Goal: Task Accomplishment & Management: Use online tool/utility

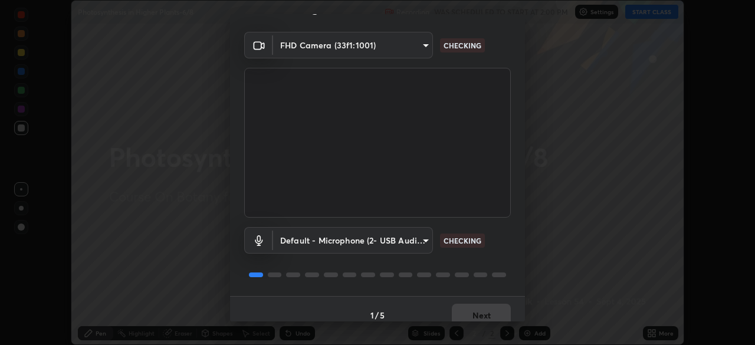
scroll to position [31, 0]
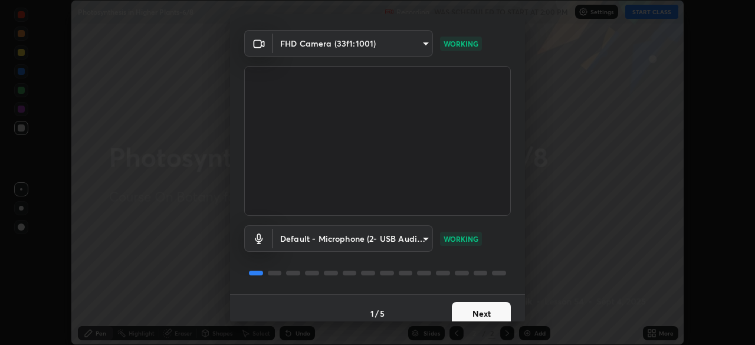
click at [474, 309] on button "Next" at bounding box center [481, 314] width 59 height 24
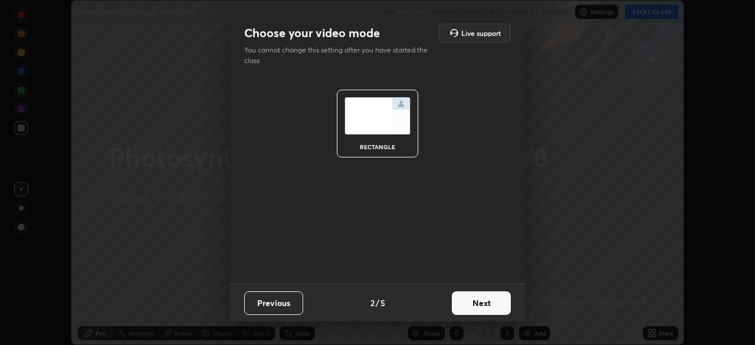
scroll to position [0, 0]
click at [480, 312] on button "Next" at bounding box center [481, 303] width 59 height 24
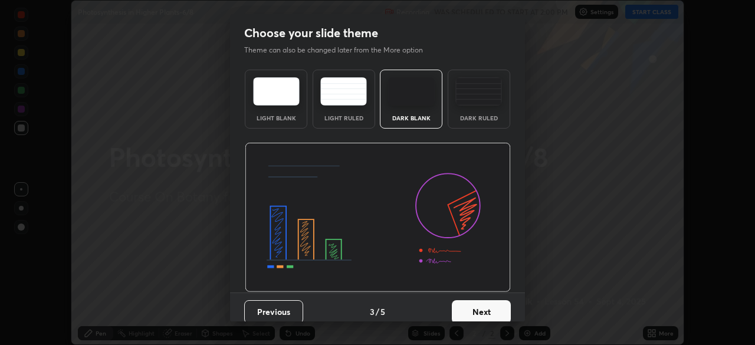
click at [471, 310] on button "Next" at bounding box center [481, 312] width 59 height 24
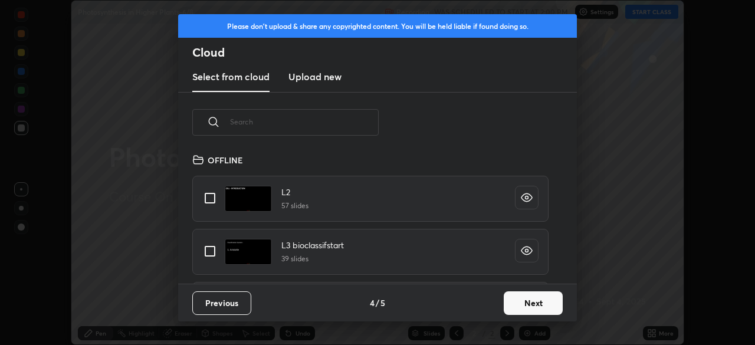
scroll to position [131, 379]
click at [327, 124] on input "text" at bounding box center [304, 122] width 149 height 50
click at [336, 123] on input "text" at bounding box center [304, 122] width 149 height 50
click at [339, 119] on input "text" at bounding box center [304, 122] width 149 height 50
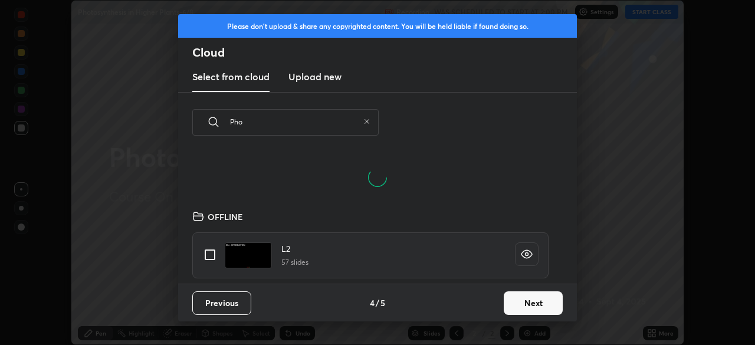
type input "Phot"
type textarea "x"
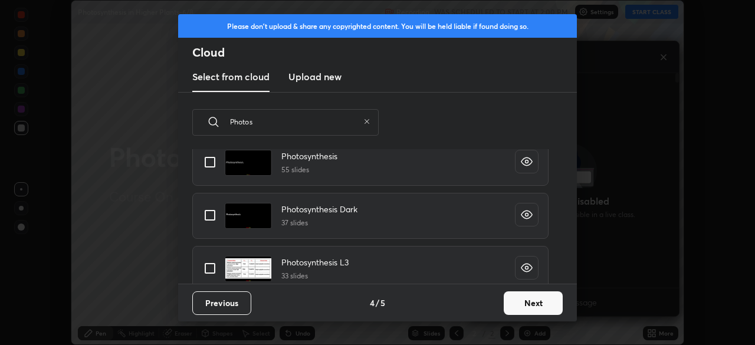
scroll to position [59, 0]
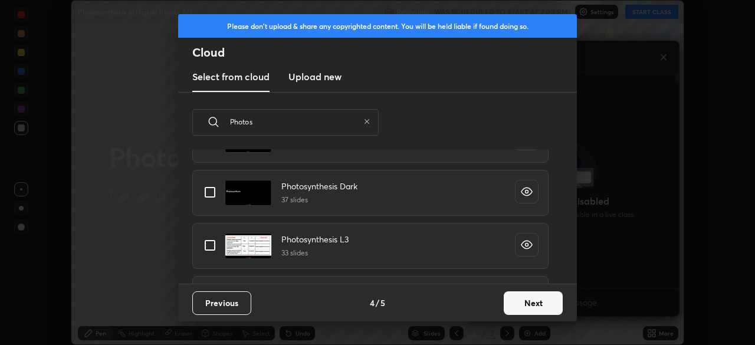
type input "Photos"
click at [215, 194] on input "grid" at bounding box center [210, 192] width 25 height 25
checkbox input "true"
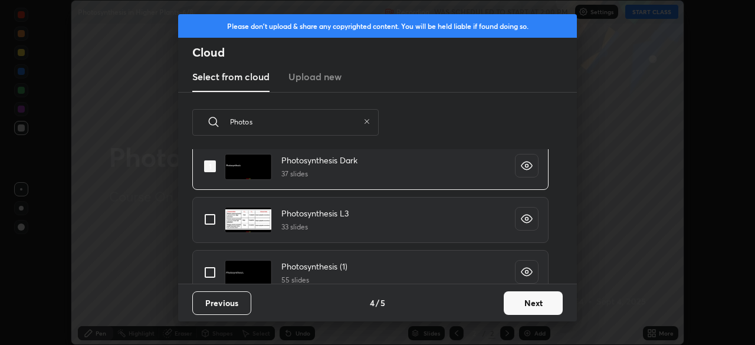
click at [214, 223] on input "grid" at bounding box center [210, 219] width 25 height 25
checkbox input "true"
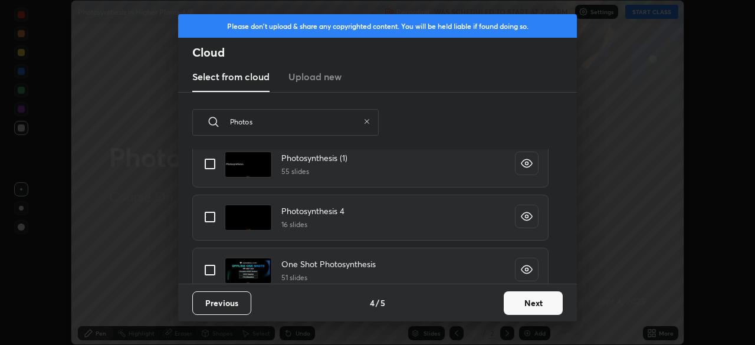
scroll to position [200, 0]
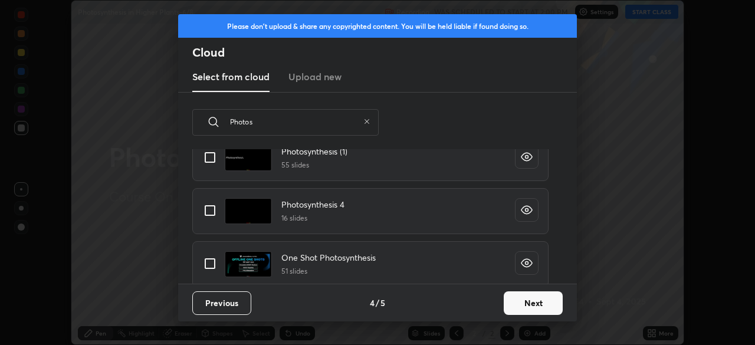
click at [220, 213] on input "grid" at bounding box center [210, 210] width 25 height 25
checkbox input "true"
click at [209, 264] on input "grid" at bounding box center [210, 263] width 25 height 25
checkbox input "true"
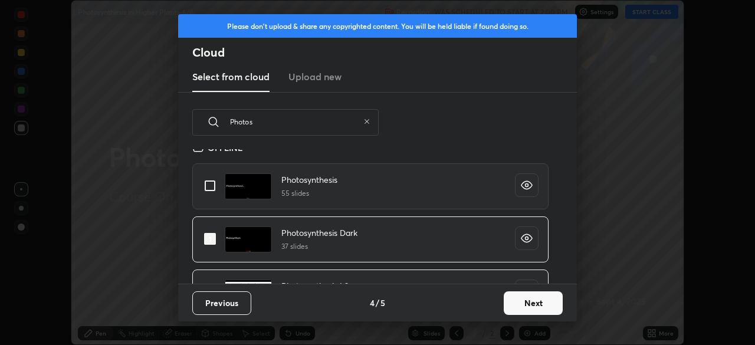
scroll to position [0, 0]
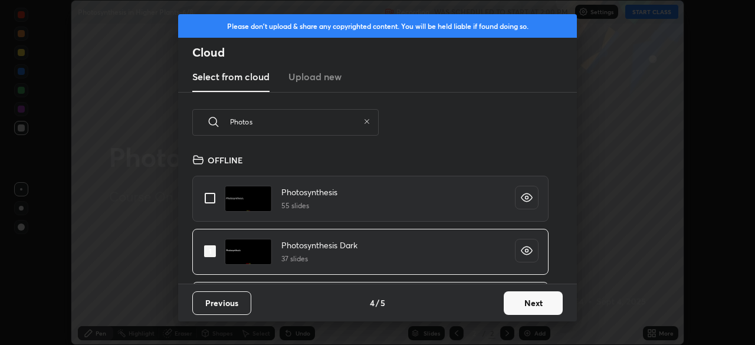
click at [211, 196] on input "grid" at bounding box center [210, 198] width 25 height 25
checkbox input "true"
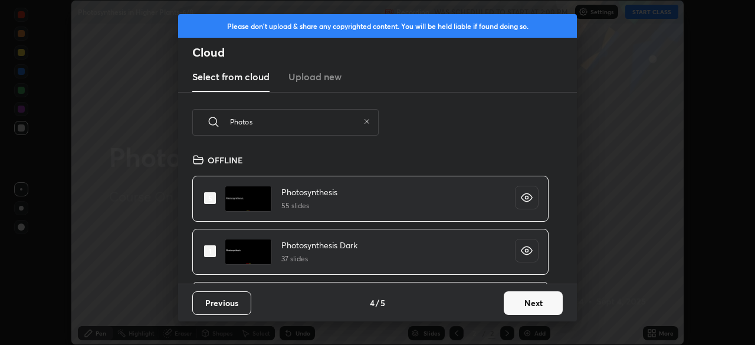
click at [526, 307] on button "Next" at bounding box center [533, 303] width 59 height 24
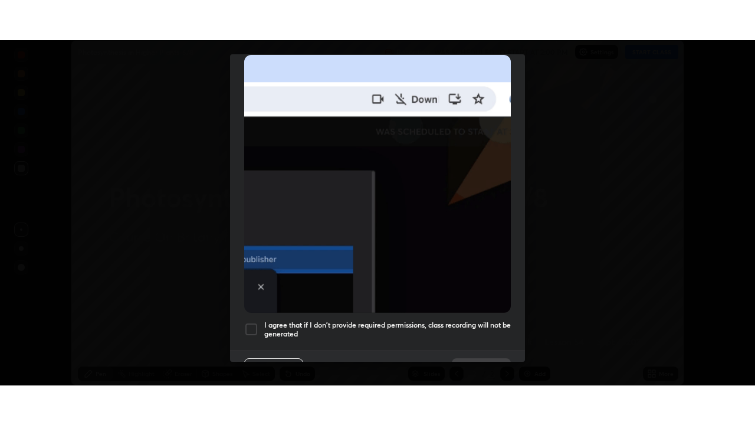
scroll to position [283, 0]
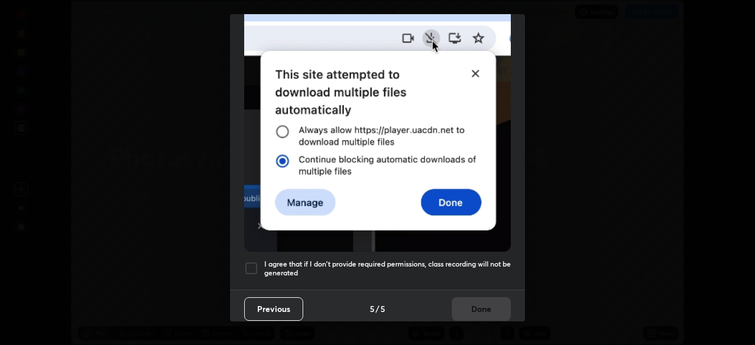
click at [329, 269] on h5 "I agree that if I don't provide required permissions, class recording will not …" at bounding box center [387, 269] width 247 height 18
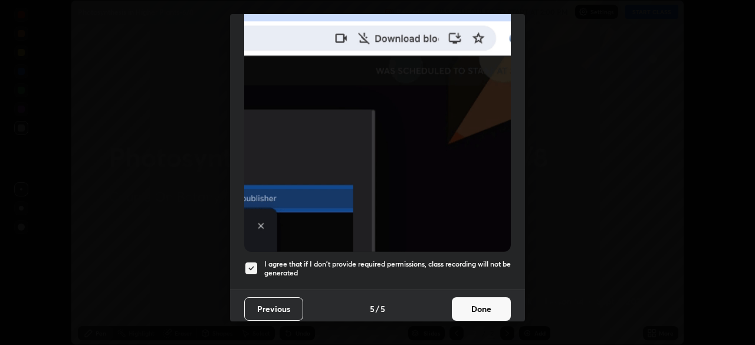
click at [473, 306] on button "Done" at bounding box center [481, 309] width 59 height 24
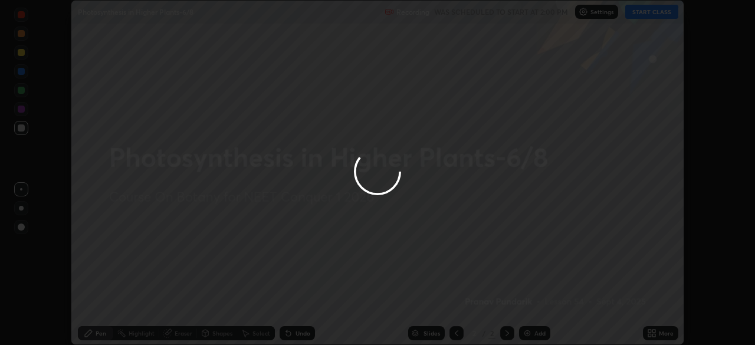
click at [454, 333] on div at bounding box center [377, 172] width 755 height 345
click at [458, 333] on div at bounding box center [377, 172] width 755 height 345
click at [433, 331] on div at bounding box center [377, 172] width 755 height 345
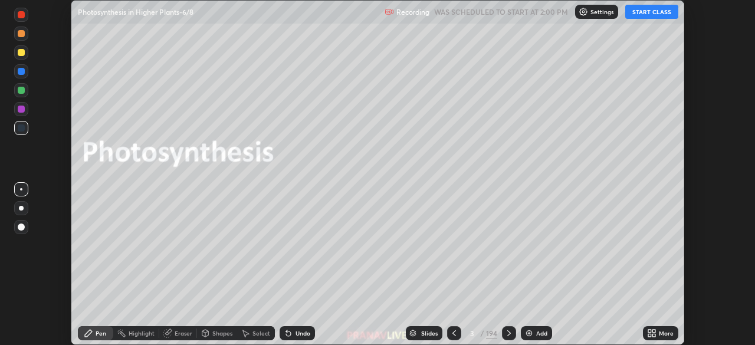
click at [642, 14] on button "START CLASS" at bounding box center [651, 12] width 53 height 14
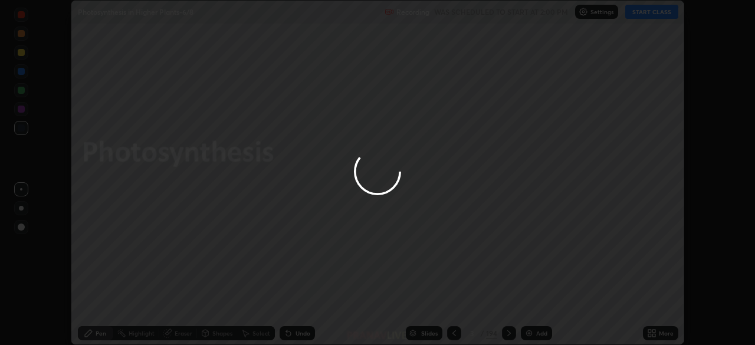
click at [643, 12] on div at bounding box center [377, 172] width 755 height 345
click at [652, 336] on div at bounding box center [377, 172] width 755 height 345
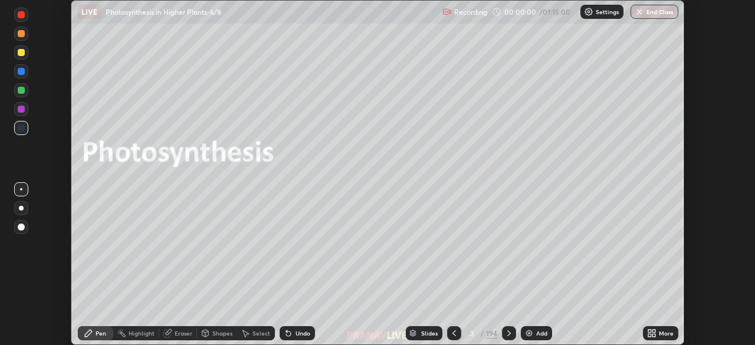
click at [650, 332] on icon at bounding box center [649, 331] width 3 height 3
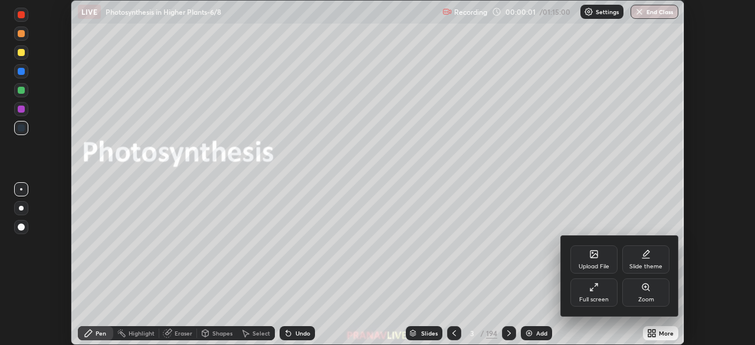
click at [592, 292] on div "Full screen" at bounding box center [594, 293] width 47 height 28
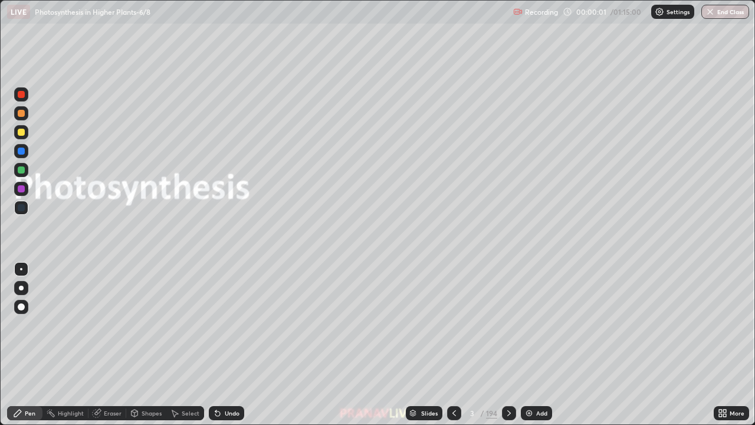
scroll to position [425, 755]
click at [422, 345] on div "Slides" at bounding box center [429, 413] width 17 height 6
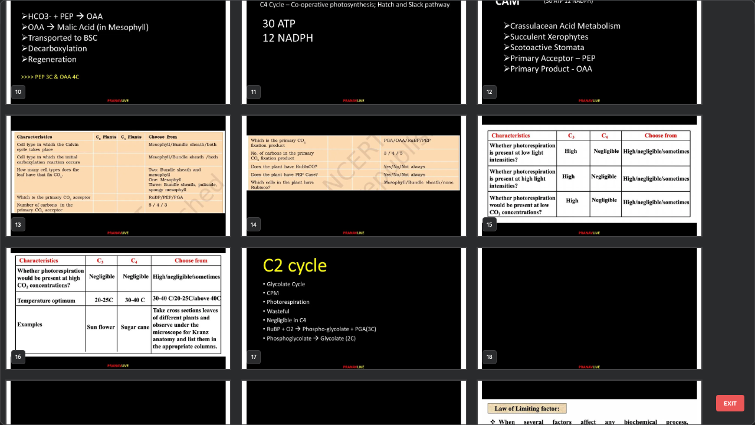
scroll to position [401, 0]
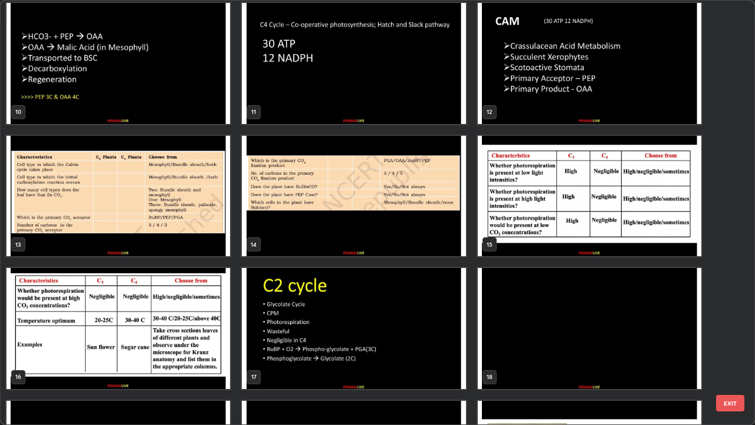
click at [431, 235] on img "grid" at bounding box center [354, 196] width 224 height 121
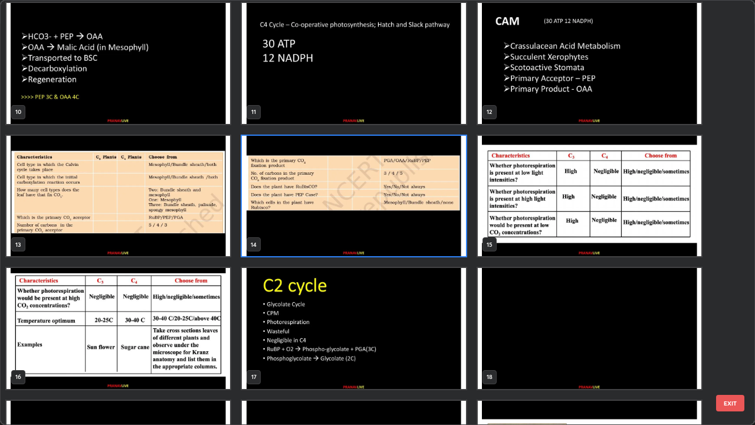
click at [430, 238] on img "grid" at bounding box center [354, 196] width 224 height 121
click at [430, 241] on img "grid" at bounding box center [354, 196] width 224 height 121
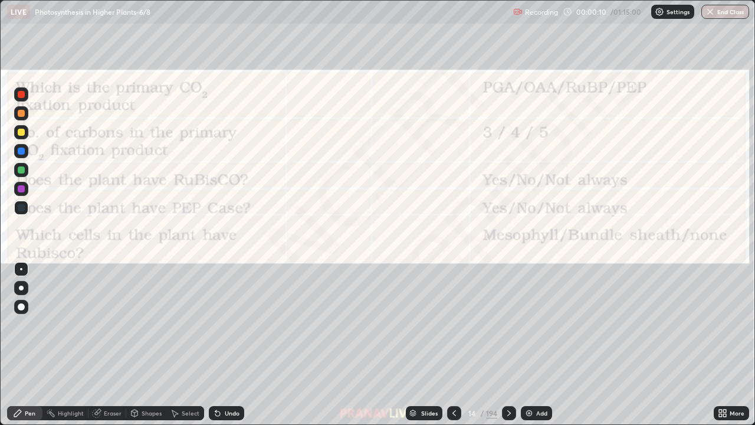
click at [432, 240] on img "grid" at bounding box center [354, 196] width 224 height 121
click at [433, 239] on img "grid" at bounding box center [354, 196] width 224 height 121
click at [551, 345] on div "Add" at bounding box center [536, 413] width 31 height 14
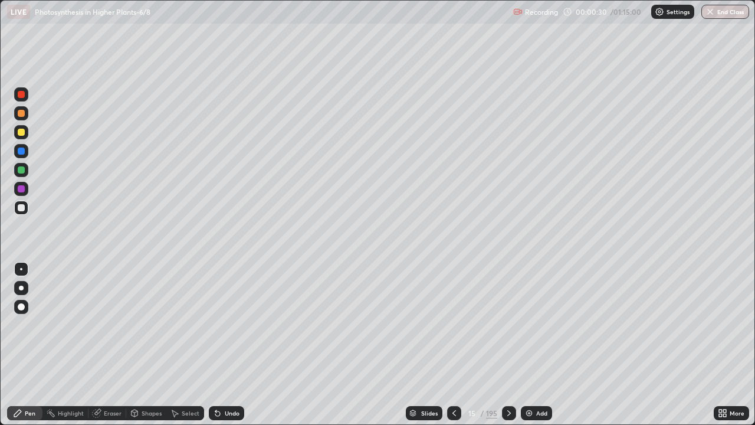
click at [21, 289] on div at bounding box center [21, 288] width 5 height 5
click at [453, 345] on icon at bounding box center [454, 412] width 9 height 9
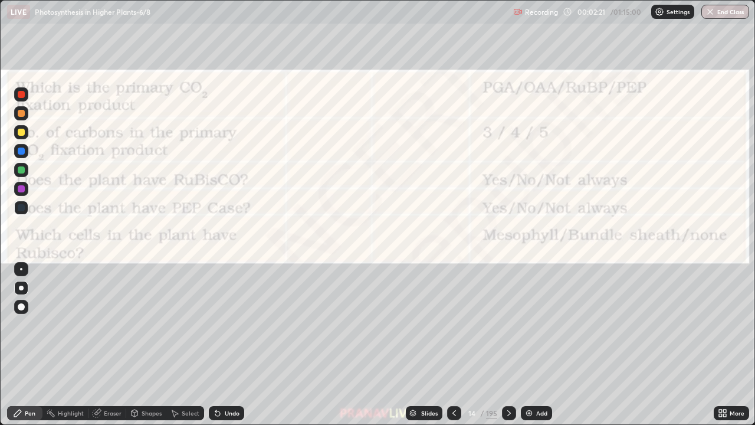
click at [453, 345] on icon at bounding box center [454, 412] width 9 height 9
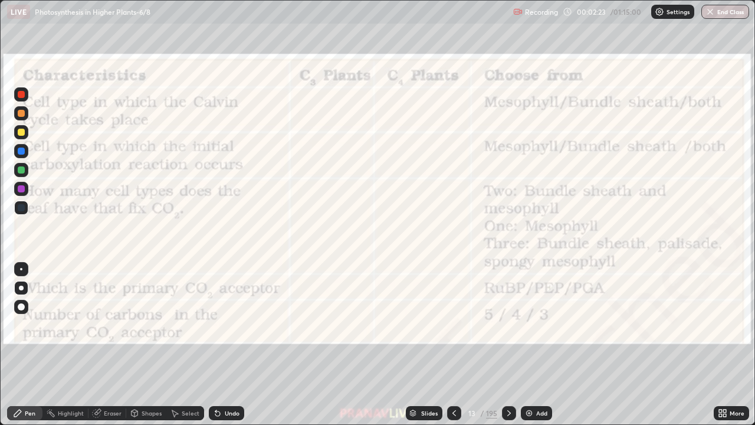
click at [454, 345] on icon at bounding box center [454, 412] width 9 height 9
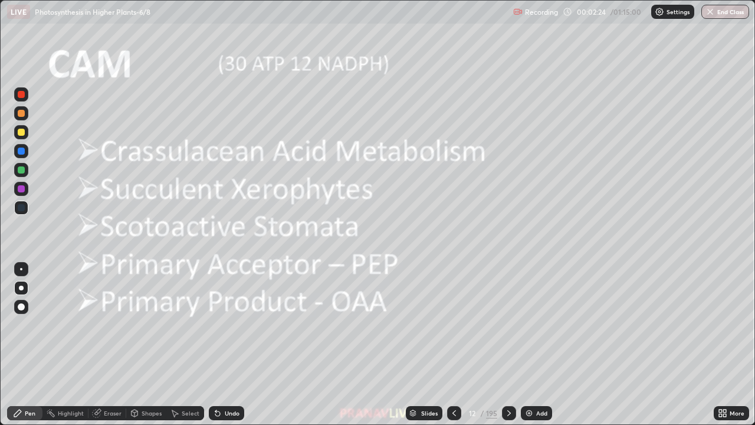
click at [508, 345] on icon at bounding box center [509, 412] width 9 height 9
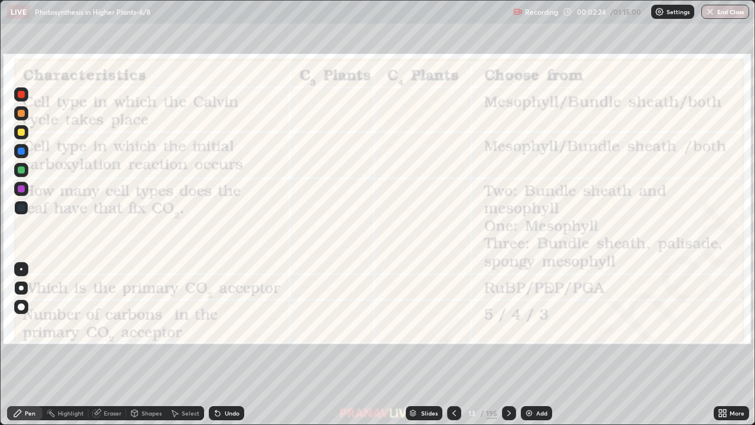
click at [508, 345] on icon at bounding box center [509, 412] width 9 height 9
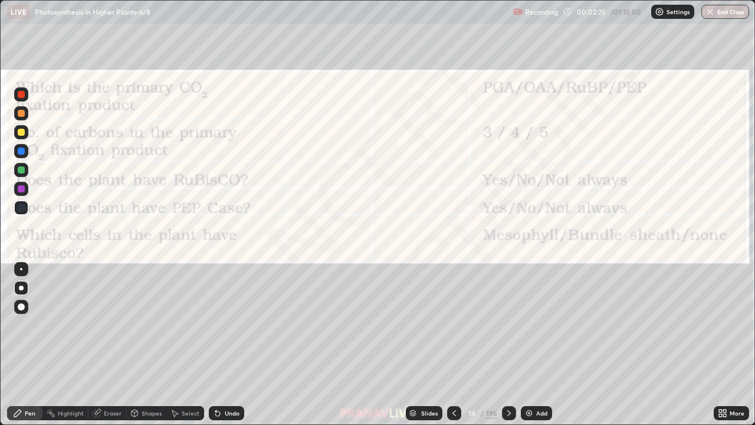
click at [508, 345] on icon at bounding box center [509, 412] width 9 height 9
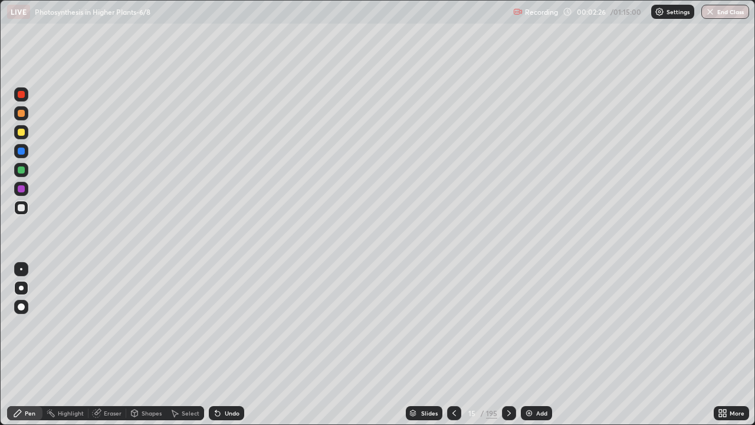
click at [505, 345] on icon at bounding box center [509, 412] width 9 height 9
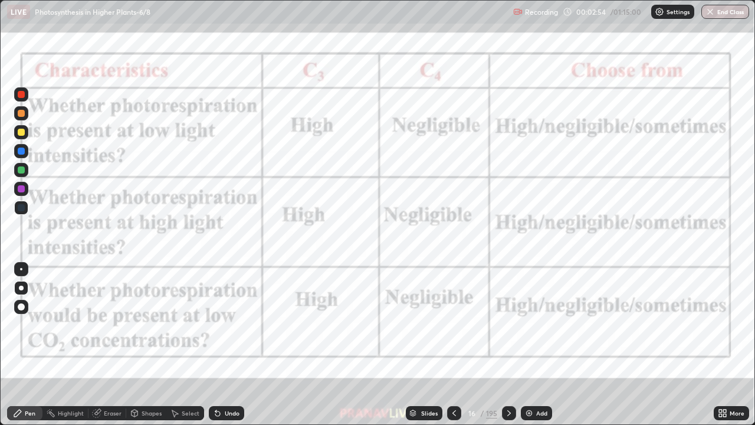
click at [428, 345] on div "Slides" at bounding box center [429, 413] width 17 height 6
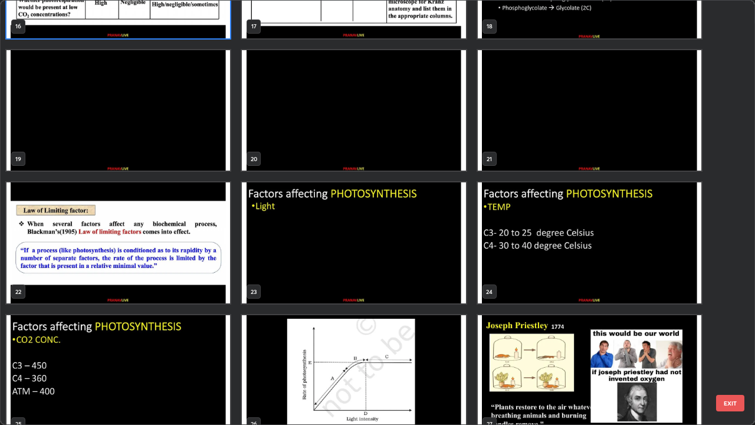
scroll to position [775, 0]
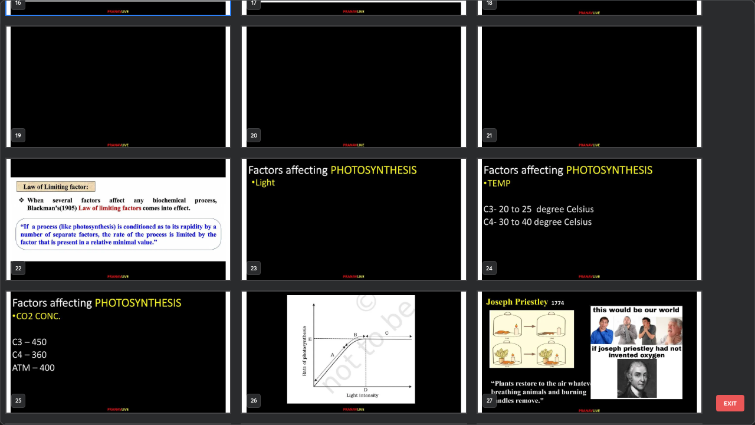
click at [529, 132] on img "grid" at bounding box center [590, 87] width 224 height 121
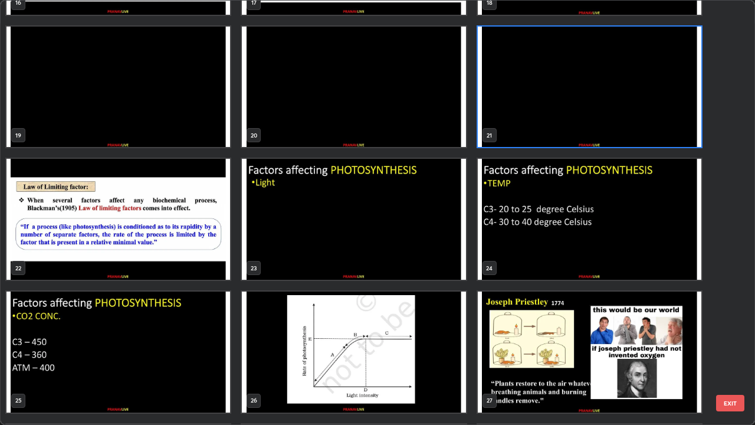
click at [524, 132] on img "grid" at bounding box center [590, 87] width 224 height 121
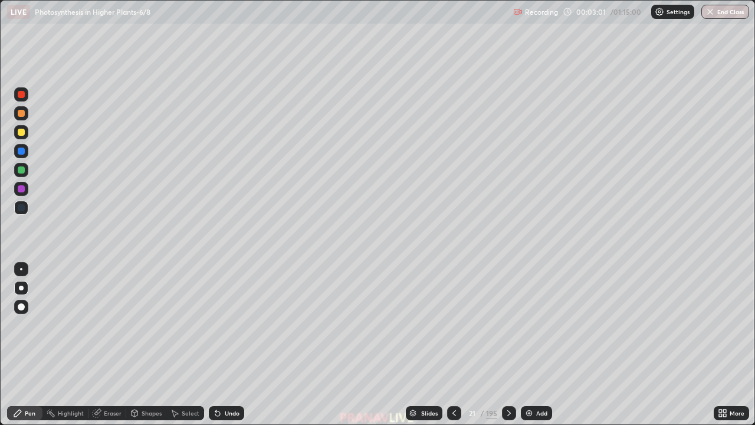
click at [524, 133] on img "grid" at bounding box center [590, 87] width 224 height 121
click at [525, 135] on img "grid" at bounding box center [590, 87] width 224 height 121
click at [453, 345] on icon at bounding box center [454, 412] width 9 height 9
click at [430, 345] on div "Slides" at bounding box center [424, 413] width 37 height 14
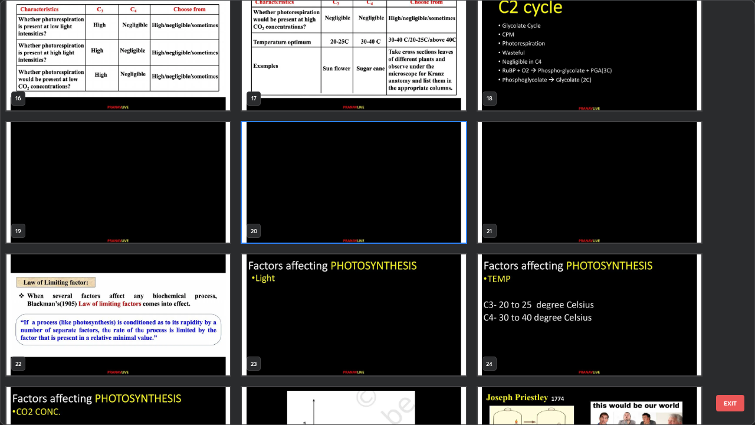
scroll to position [691, 0]
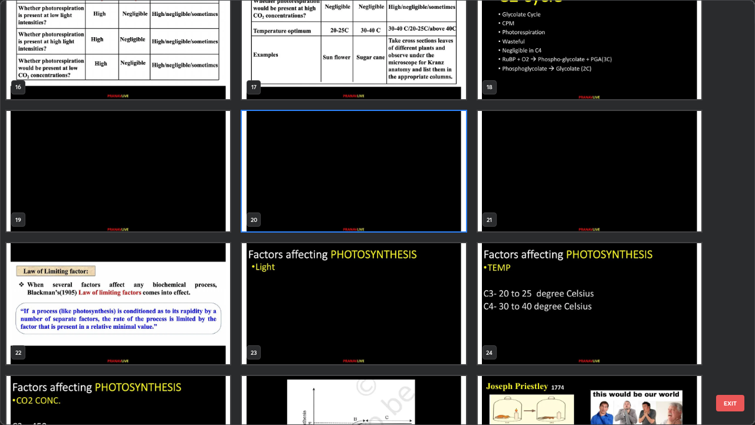
click at [212, 316] on img "grid" at bounding box center [118, 303] width 224 height 121
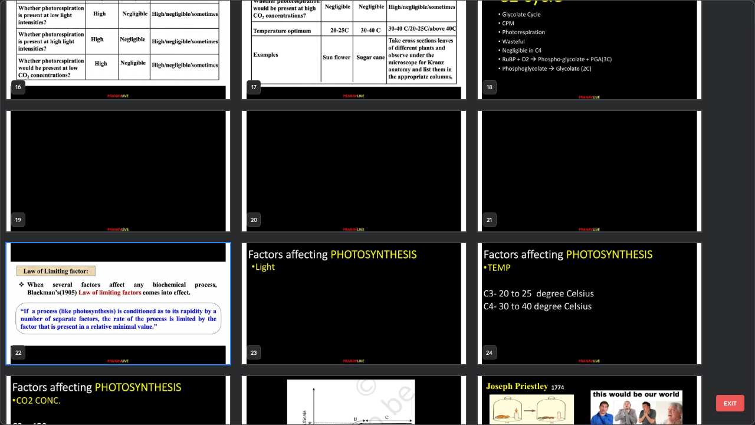
click at [215, 313] on img "grid" at bounding box center [118, 303] width 224 height 121
click at [217, 313] on img "grid" at bounding box center [118, 303] width 224 height 121
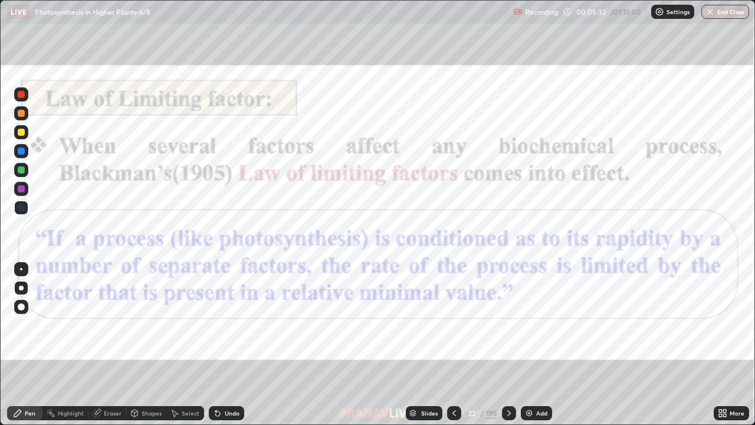
click at [218, 312] on img "grid" at bounding box center [118, 303] width 224 height 121
click at [142, 345] on div "Shapes" at bounding box center [146, 413] width 40 height 14
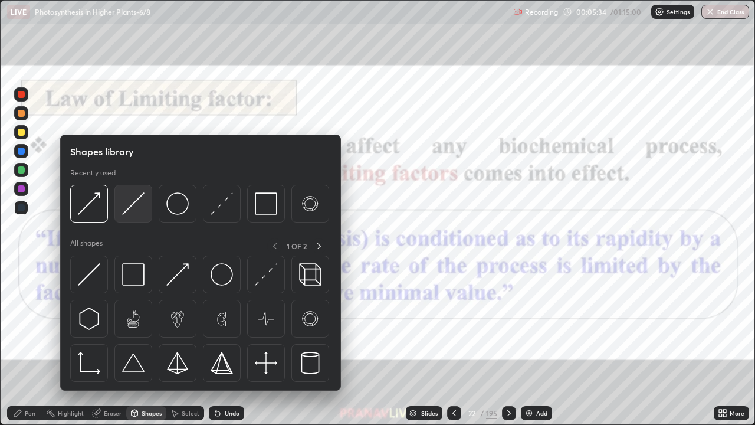
click at [129, 200] on img at bounding box center [133, 203] width 22 height 22
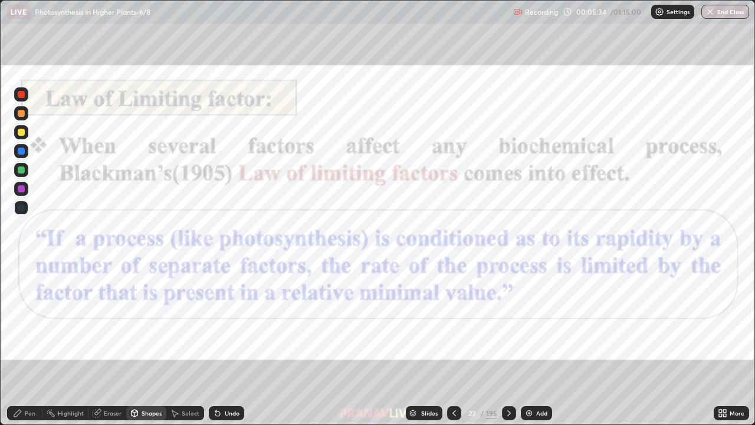
click at [21, 94] on div at bounding box center [21, 94] width 7 height 7
click at [539, 345] on div "Add" at bounding box center [536, 413] width 31 height 14
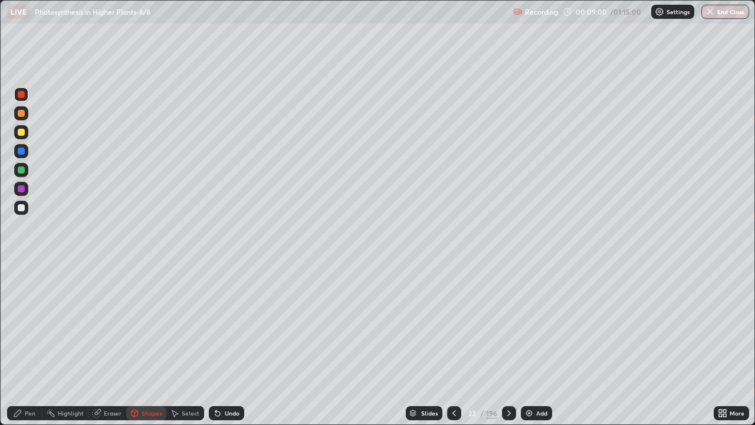
click at [25, 345] on div "Pen" at bounding box center [30, 413] width 11 height 6
click at [25, 212] on div at bounding box center [21, 208] width 14 height 14
click at [238, 345] on div "Undo" at bounding box center [232, 413] width 15 height 6
click at [113, 345] on div "Eraser" at bounding box center [113, 413] width 18 height 6
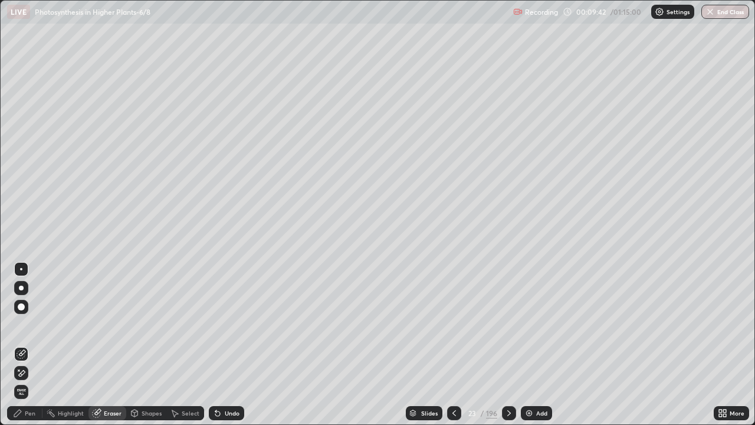
click at [22, 345] on icon at bounding box center [21, 373] width 9 height 10
click at [31, 345] on div "Pen" at bounding box center [30, 413] width 11 height 6
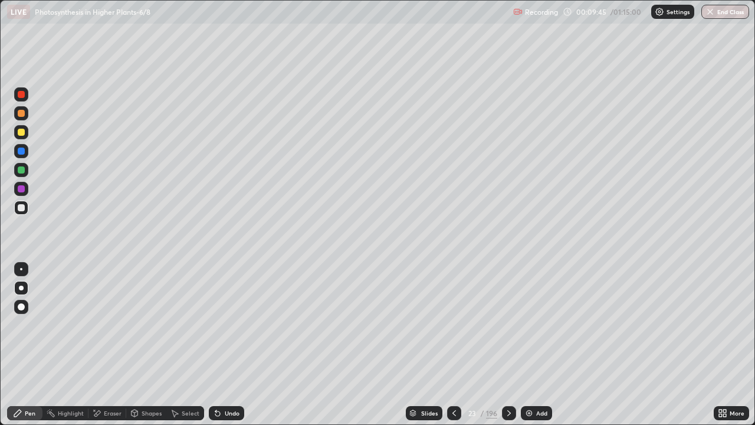
click at [30, 345] on div "Pen" at bounding box center [30, 413] width 11 height 6
click at [225, 345] on div "Undo" at bounding box center [232, 413] width 15 height 6
click at [113, 345] on div "Eraser" at bounding box center [113, 413] width 18 height 6
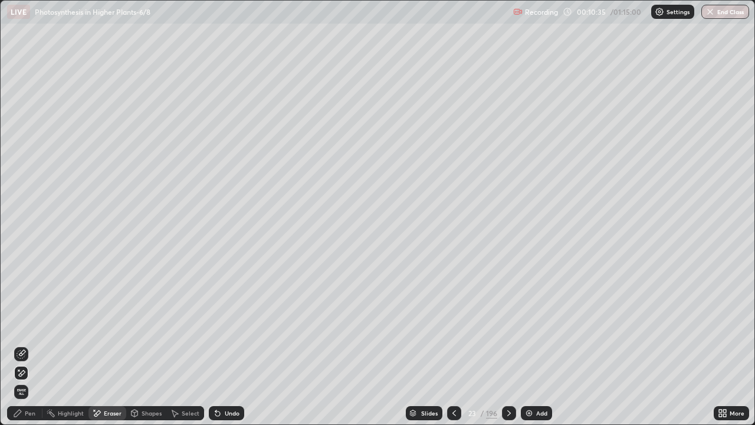
click at [21, 345] on div "Pen" at bounding box center [24, 413] width 35 height 14
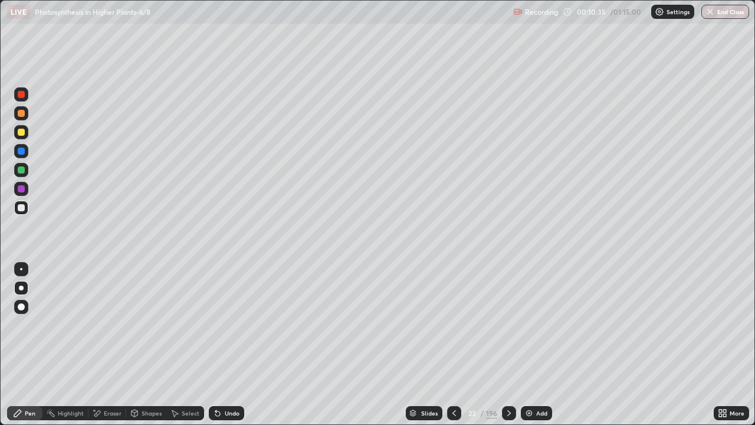
click at [110, 345] on div "Eraser" at bounding box center [113, 413] width 18 height 6
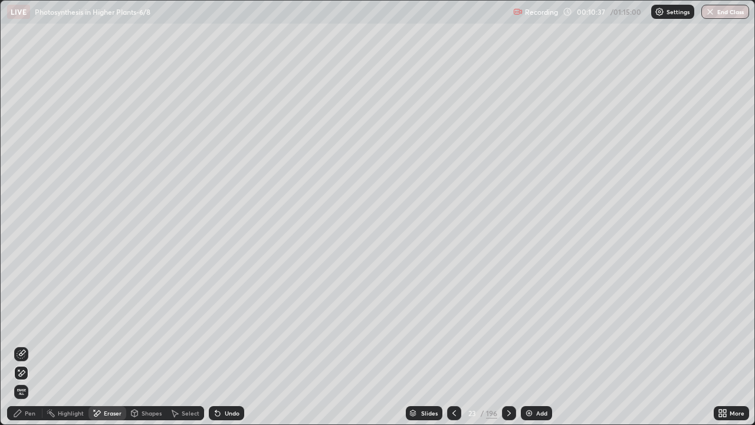
click at [30, 345] on div "Pen" at bounding box center [24, 413] width 35 height 14
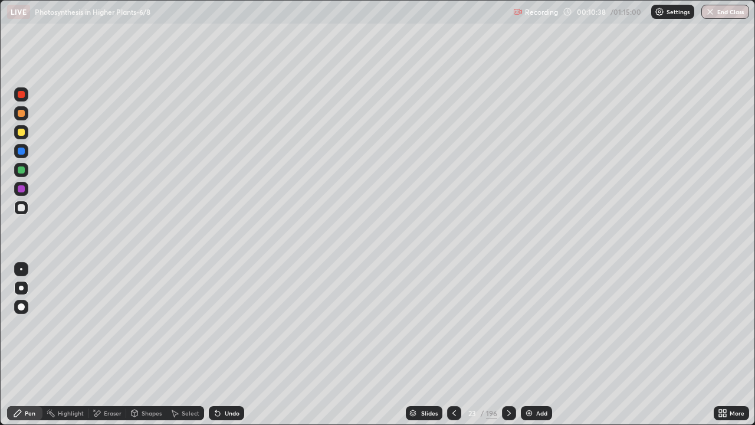
click at [24, 211] on div at bounding box center [21, 208] width 14 height 14
click at [433, 345] on div "Slides" at bounding box center [429, 413] width 17 height 6
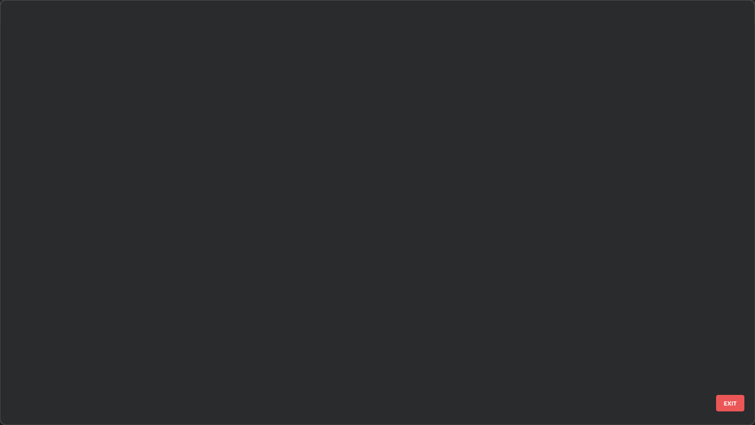
scroll to position [420, 748]
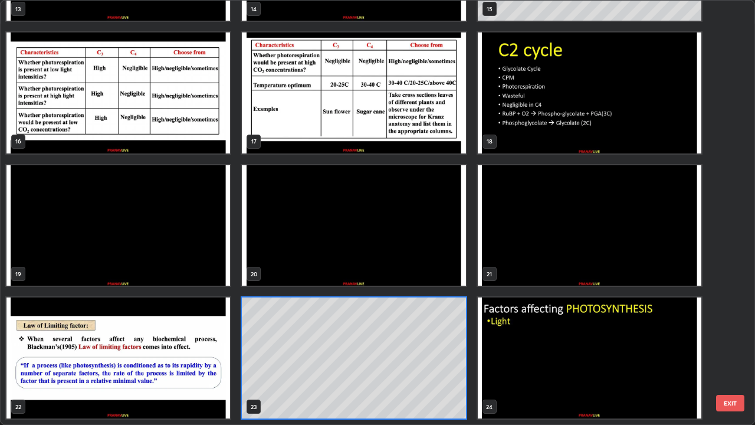
click at [480, 345] on img "grid" at bounding box center [590, 357] width 224 height 121
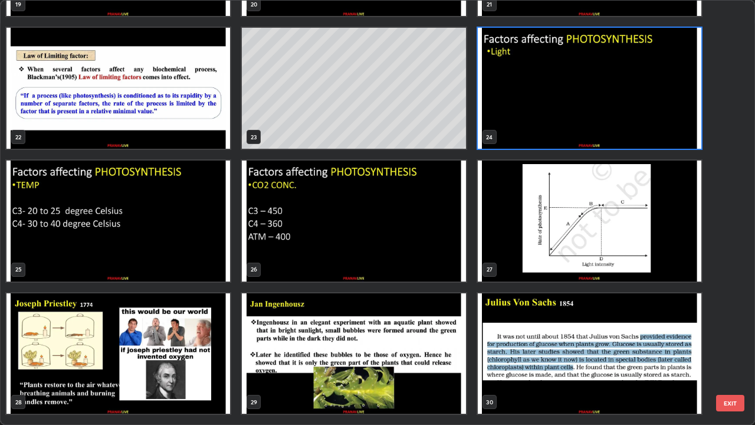
scroll to position [927, 0]
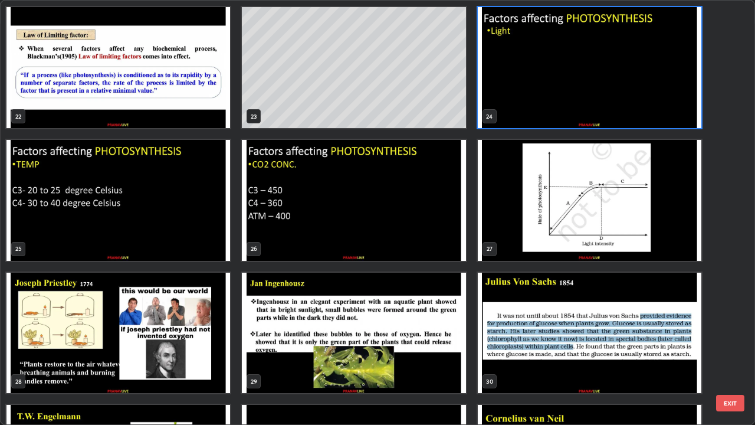
click at [381, 230] on img "grid" at bounding box center [354, 200] width 224 height 121
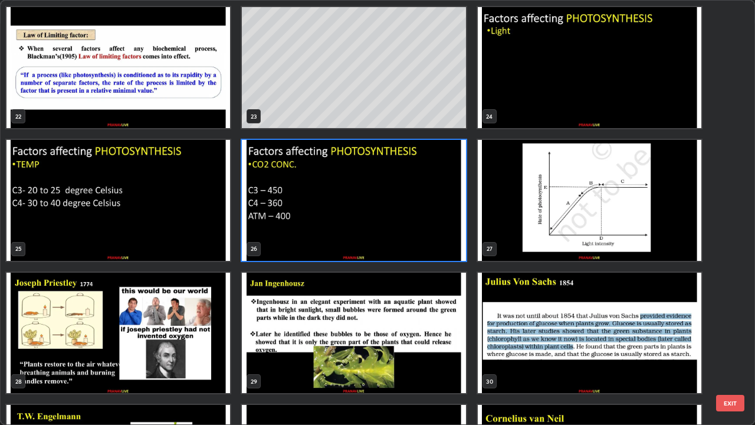
click at [378, 234] on img "grid" at bounding box center [354, 200] width 224 height 121
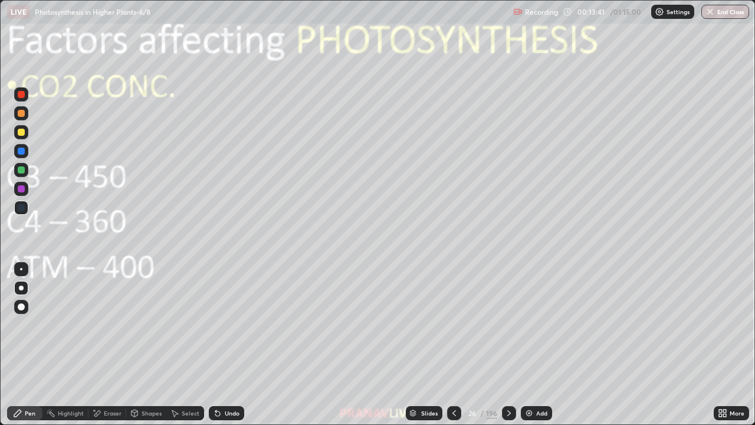
click at [377, 234] on img "grid" at bounding box center [354, 200] width 224 height 121
click at [22, 135] on div at bounding box center [21, 132] width 7 height 7
click at [453, 345] on icon at bounding box center [454, 412] width 9 height 9
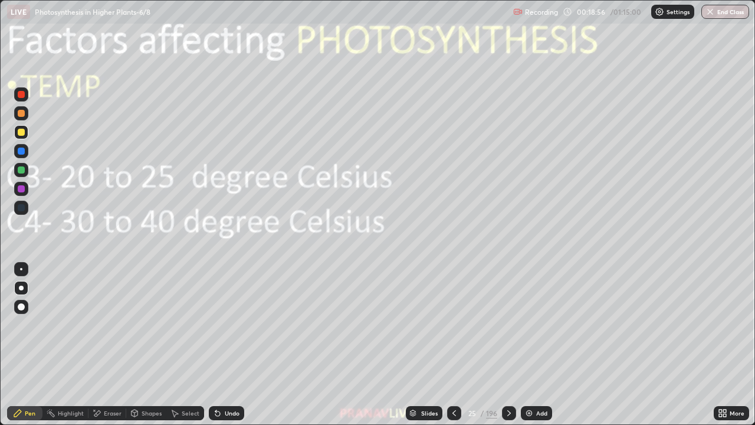
click at [508, 345] on icon at bounding box center [509, 412] width 9 height 9
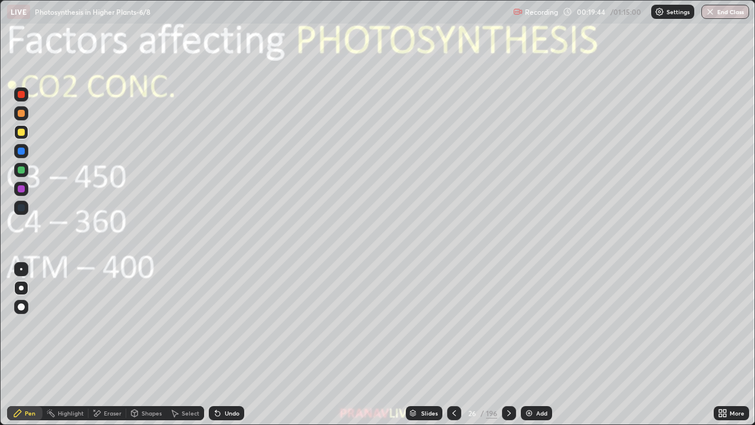
click at [419, 345] on div "Slides" at bounding box center [424, 413] width 37 height 14
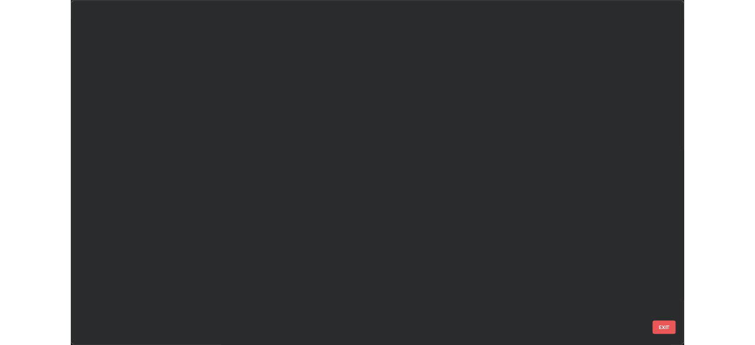
scroll to position [420, 748]
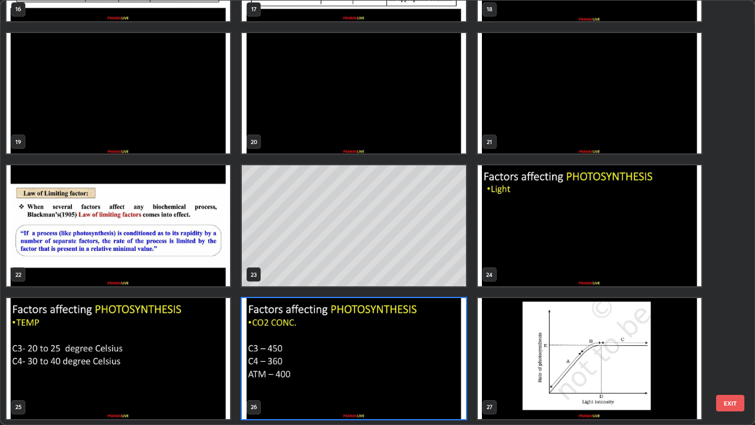
click at [387, 345] on img "grid" at bounding box center [354, 358] width 224 height 121
click at [389, 345] on img "grid" at bounding box center [354, 358] width 224 height 121
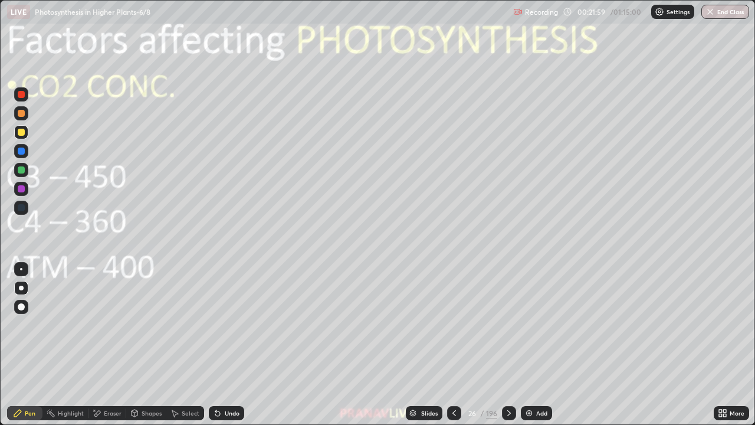
click at [456, 345] on div at bounding box center [454, 413] width 14 height 24
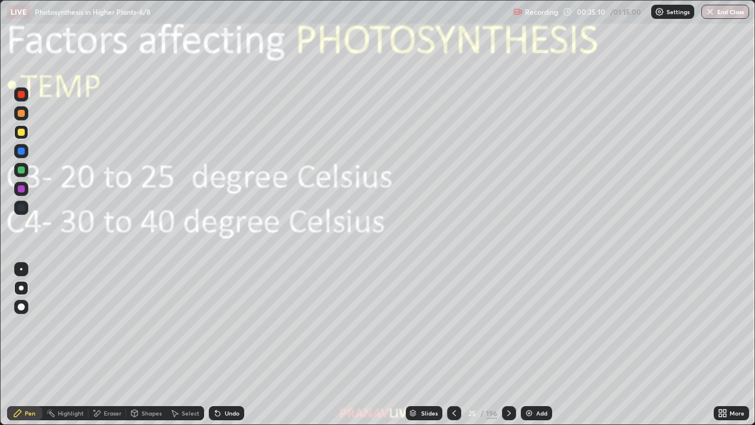
click at [536, 345] on div "Add" at bounding box center [541, 413] width 11 height 6
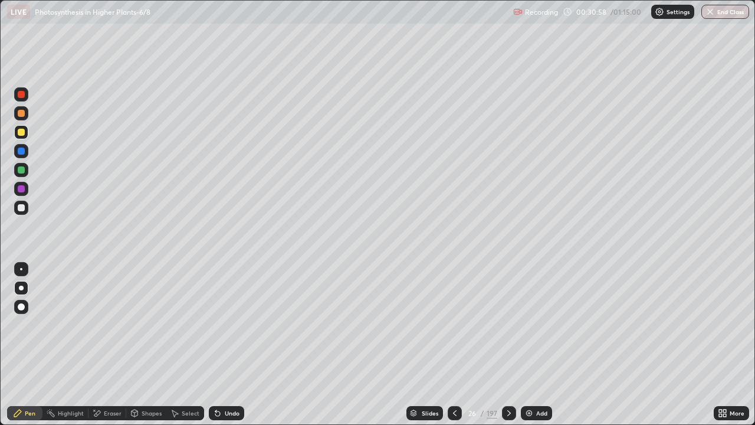
click at [724, 345] on icon at bounding box center [724, 415] width 3 height 3
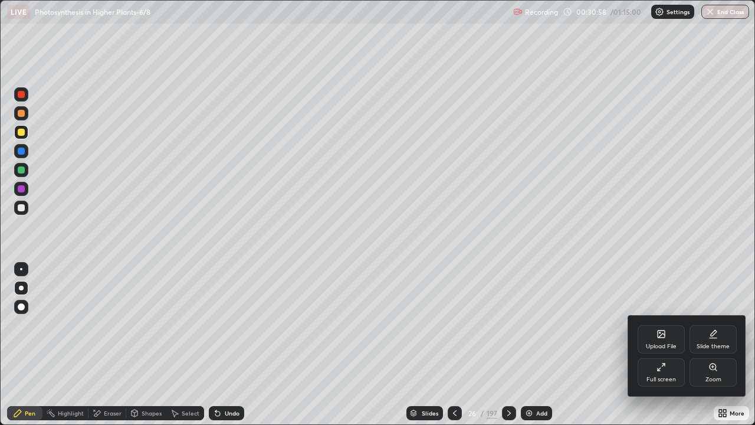
click at [656, 345] on div "Full screen" at bounding box center [661, 372] width 47 height 28
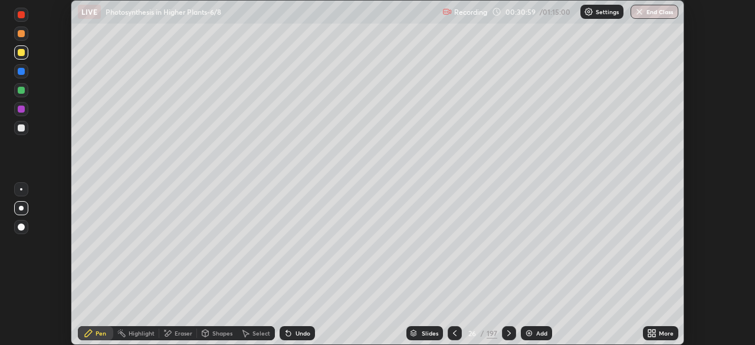
scroll to position [58661, 58251]
click at [427, 332] on div "Slides" at bounding box center [430, 333] width 17 height 6
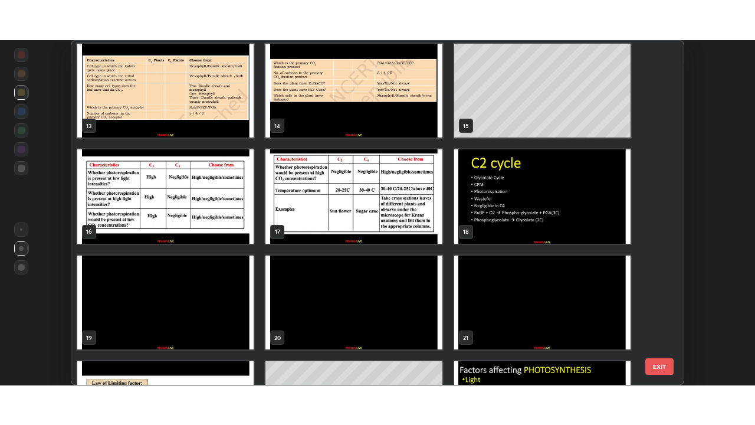
scroll to position [415, 0]
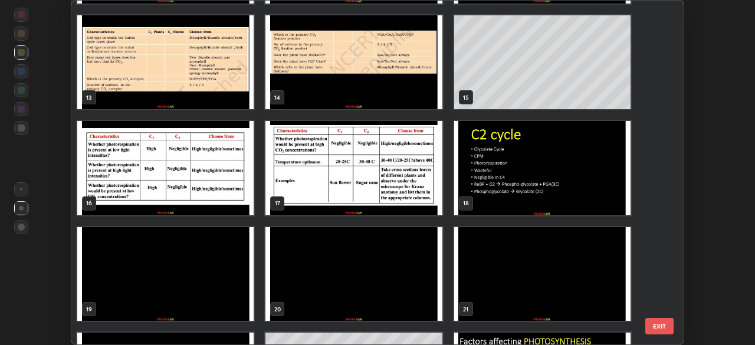
click at [230, 189] on img "grid" at bounding box center [165, 168] width 176 height 94
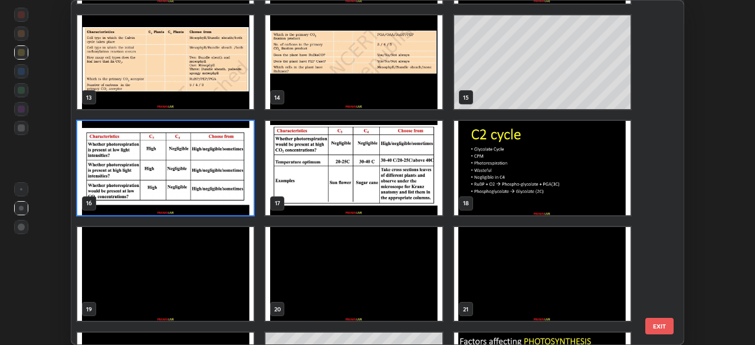
click at [231, 189] on img "grid" at bounding box center [165, 168] width 176 height 94
click at [232, 189] on img "grid" at bounding box center [165, 168] width 176 height 94
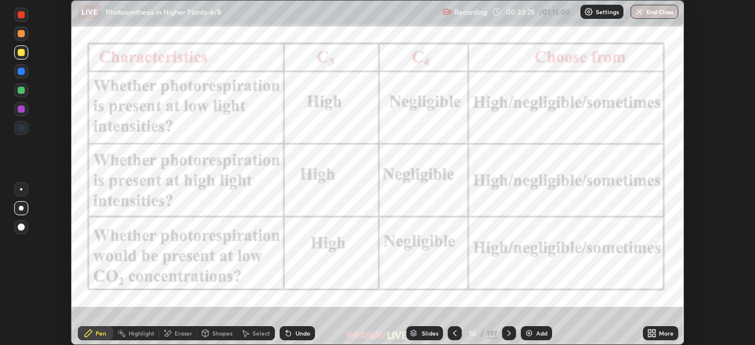
click at [653, 334] on icon at bounding box center [654, 335] width 3 height 3
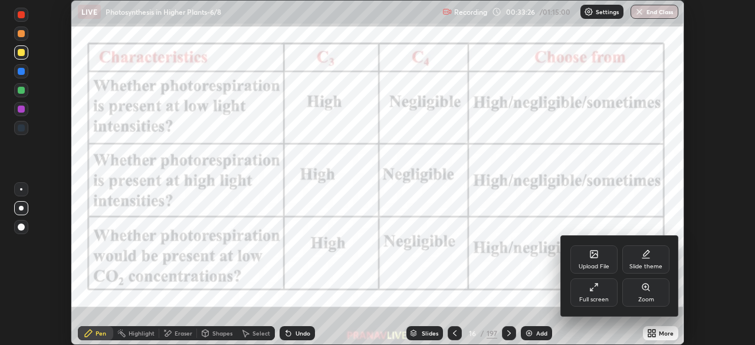
click at [594, 301] on div "Full screen" at bounding box center [594, 300] width 30 height 6
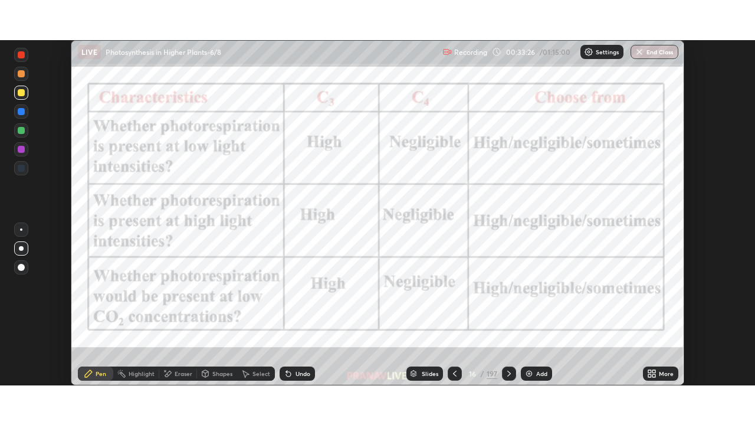
scroll to position [425, 755]
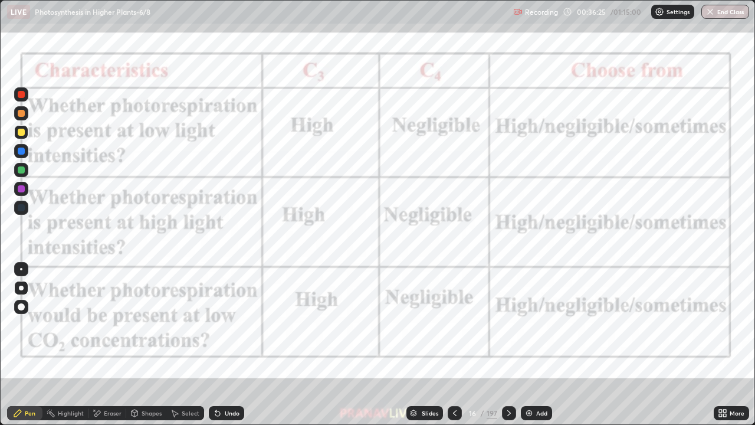
click at [507, 345] on icon at bounding box center [509, 412] width 9 height 9
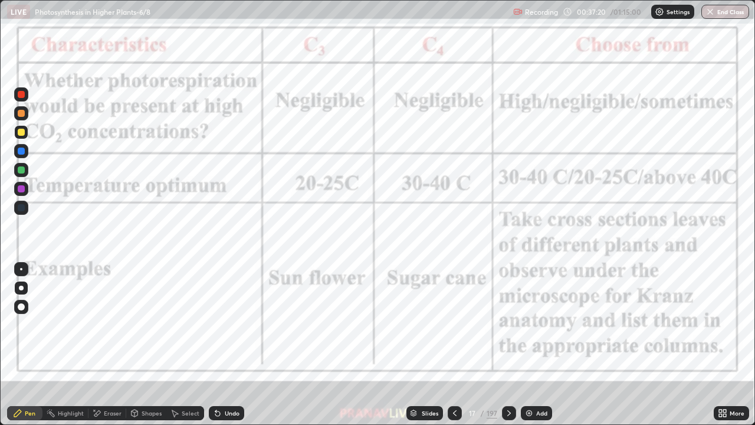
click at [427, 345] on div "Slides" at bounding box center [430, 413] width 17 height 6
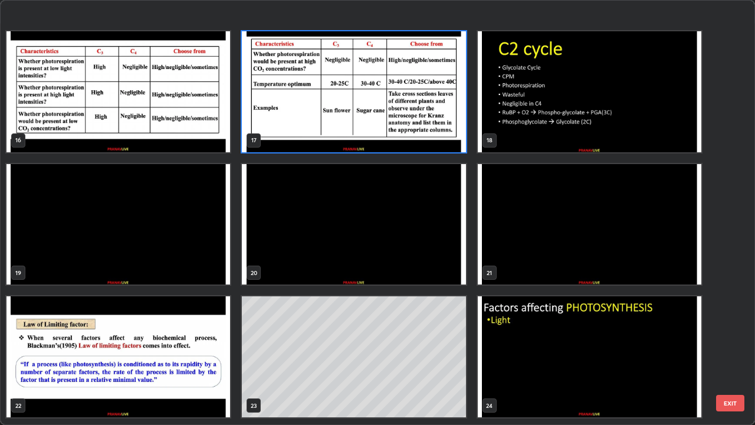
scroll to position [716, 0]
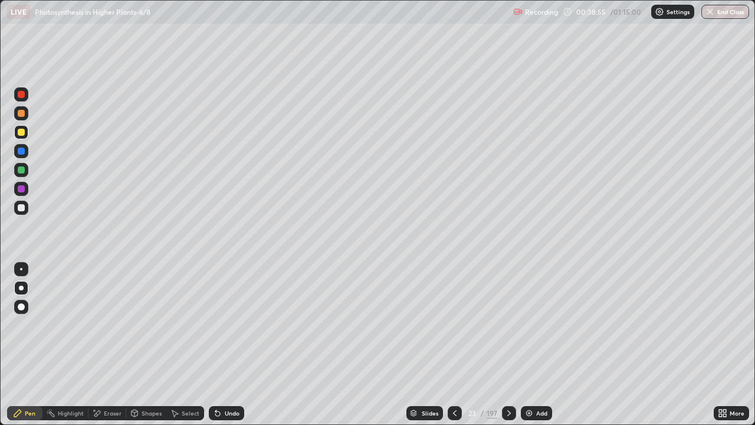
click at [712, 15] on img "button" at bounding box center [710, 11] width 9 height 9
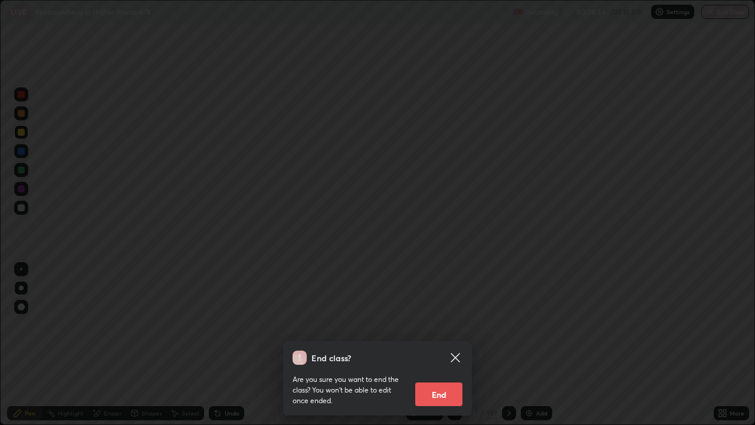
click at [450, 345] on button "End" at bounding box center [438, 394] width 47 height 24
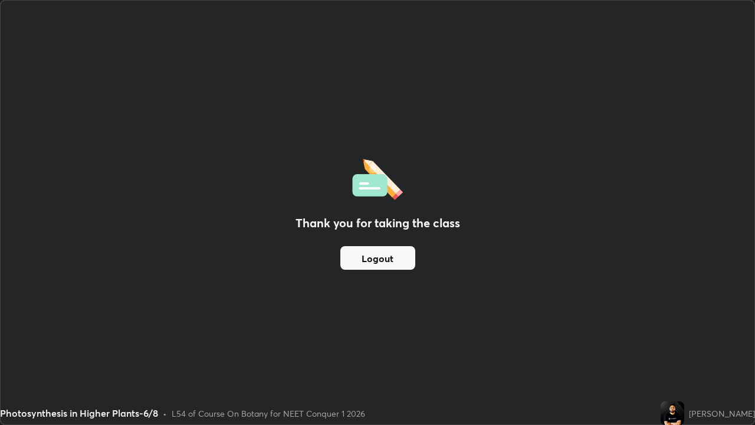
click at [398, 260] on button "Logout" at bounding box center [377, 258] width 75 height 24
click at [389, 259] on button "Logout" at bounding box center [377, 258] width 75 height 24
